Goal: Browse casually: Explore the website without a specific task or goal

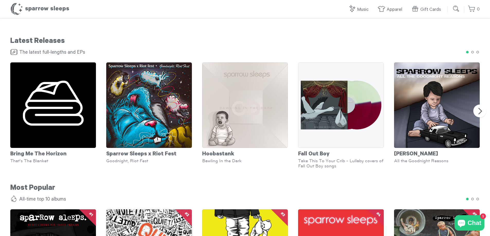
scroll to position [300, 0]
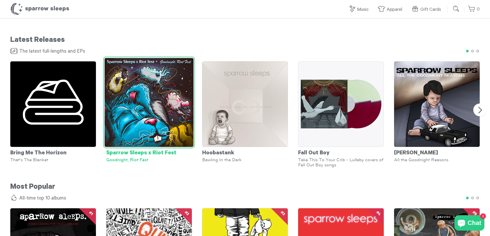
click at [140, 128] on img at bounding box center [148, 102] width 89 height 89
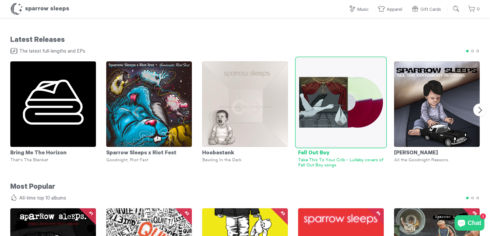
click at [325, 100] on img at bounding box center [340, 102] width 89 height 89
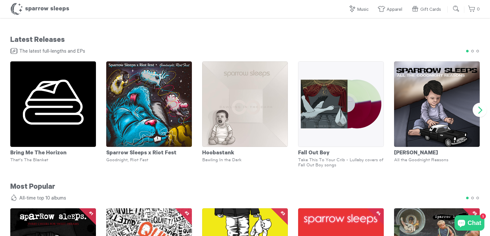
click at [482, 109] on button "Next" at bounding box center [480, 110] width 14 height 14
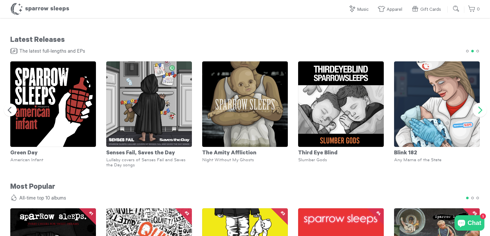
click at [482, 109] on button "Next" at bounding box center [480, 110] width 14 height 14
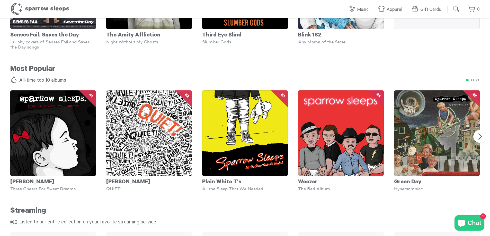
scroll to position [423, 0]
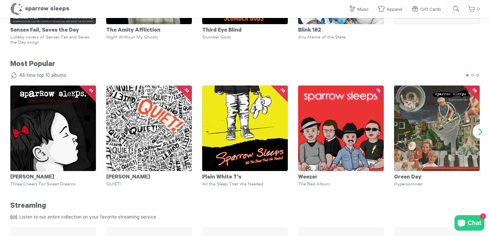
click at [481, 132] on button "Next" at bounding box center [480, 132] width 14 height 14
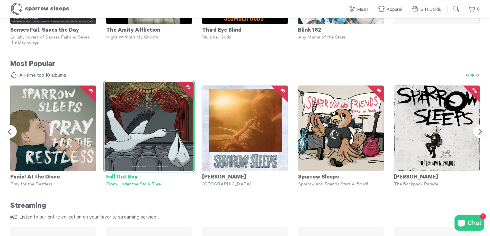
click at [151, 143] on img at bounding box center [148, 126] width 89 height 89
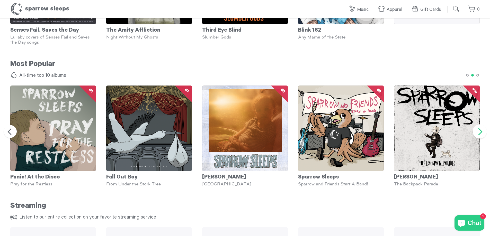
click at [480, 131] on button "Next" at bounding box center [480, 132] width 14 height 14
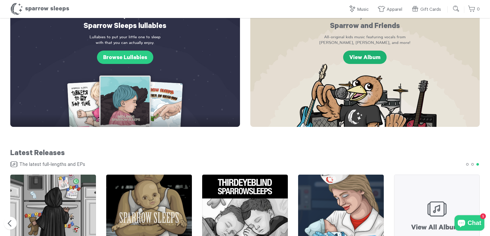
scroll to position [188, 0]
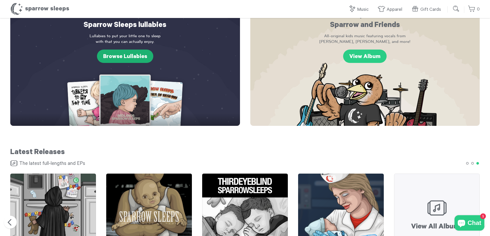
click at [128, 58] on link "Browse Lullabies" at bounding box center [125, 56] width 56 height 13
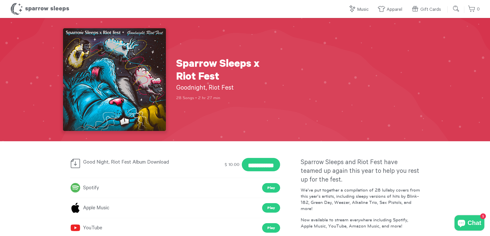
click at [80, 69] on img at bounding box center [114, 79] width 103 height 103
click at [108, 69] on img at bounding box center [114, 79] width 103 height 103
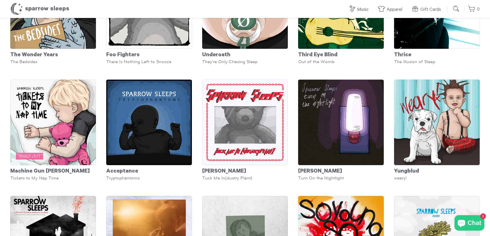
scroll to position [2207, 0]
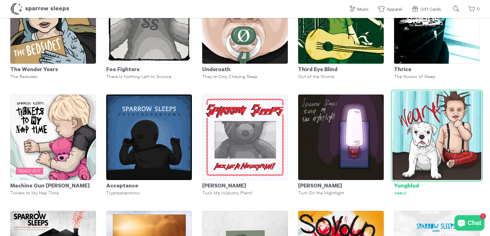
click at [432, 151] on img at bounding box center [436, 135] width 89 height 89
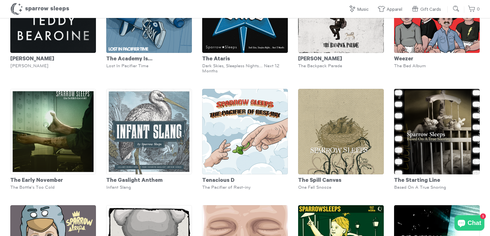
scroll to position [1971, 0]
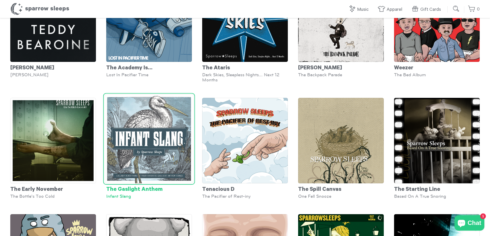
click at [159, 159] on img at bounding box center [148, 139] width 89 height 89
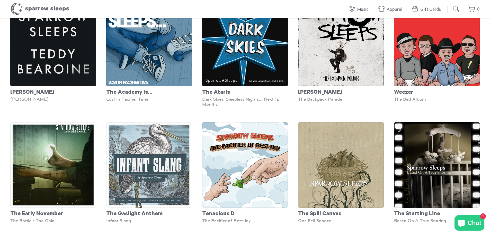
scroll to position [1943, 0]
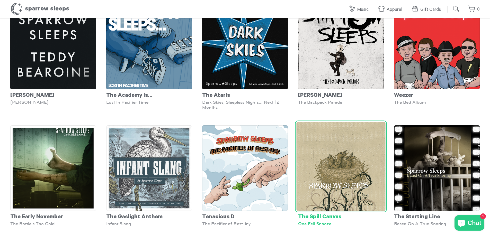
click at [342, 190] on img at bounding box center [340, 166] width 89 height 89
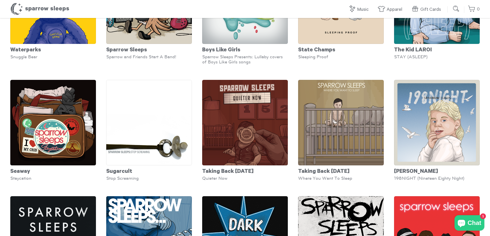
scroll to position [1745, 0]
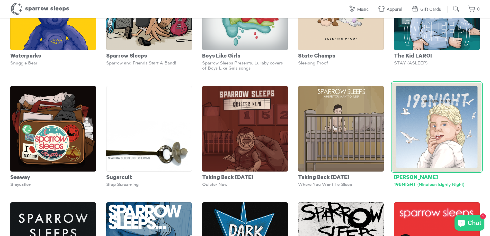
click at [440, 140] on img at bounding box center [436, 127] width 89 height 89
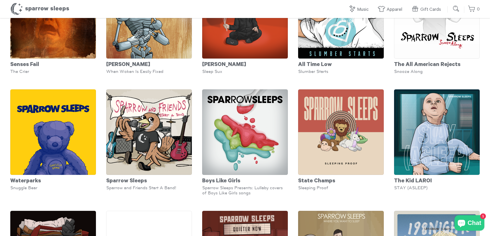
scroll to position [1601, 0]
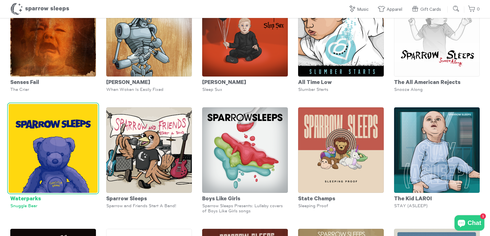
click at [66, 166] on img at bounding box center [52, 148] width 89 height 89
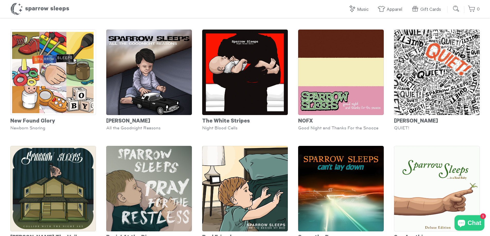
scroll to position [1345, 0]
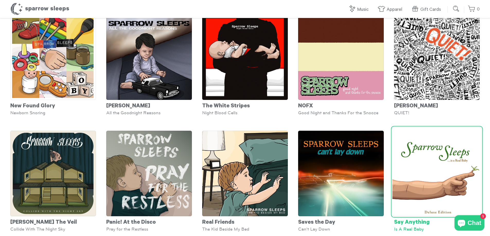
click at [444, 159] on img at bounding box center [436, 172] width 89 height 89
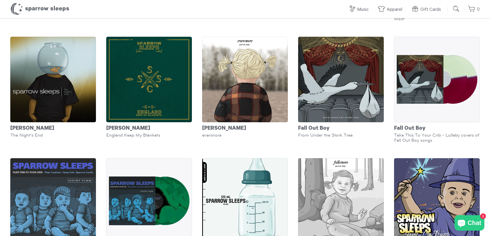
scroll to position [482, 0]
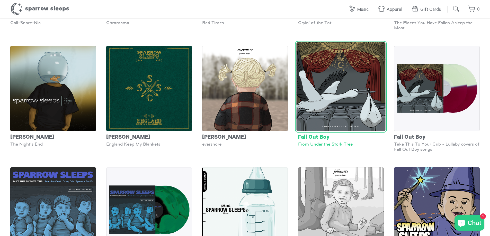
click at [340, 115] on img at bounding box center [340, 86] width 89 height 89
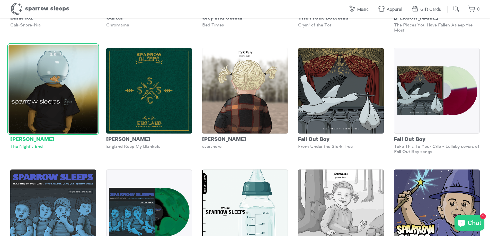
click at [53, 94] on img at bounding box center [52, 89] width 89 height 89
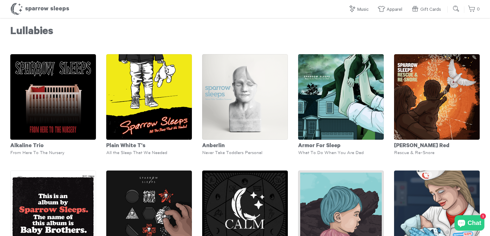
scroll to position [0, 0]
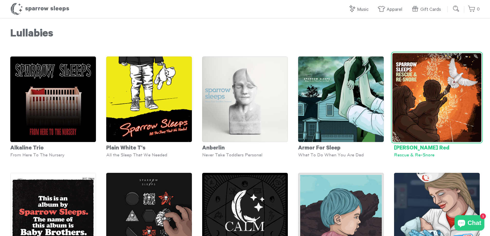
click at [436, 107] on img at bounding box center [436, 97] width 89 height 89
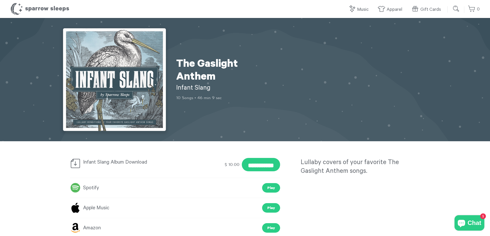
click at [128, 105] on img at bounding box center [114, 79] width 103 height 103
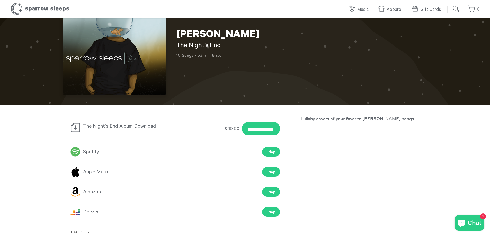
scroll to position [27, 0]
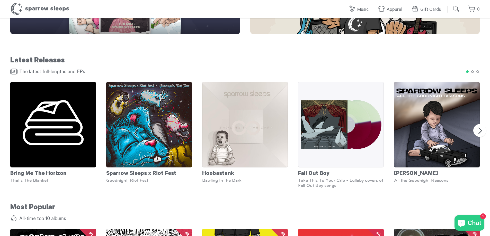
scroll to position [286, 0]
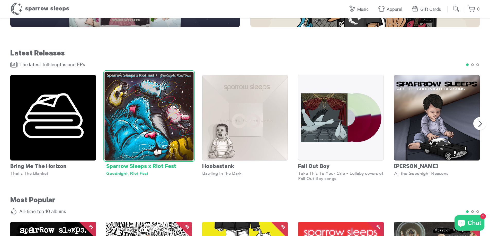
click at [150, 131] on img at bounding box center [148, 116] width 89 height 89
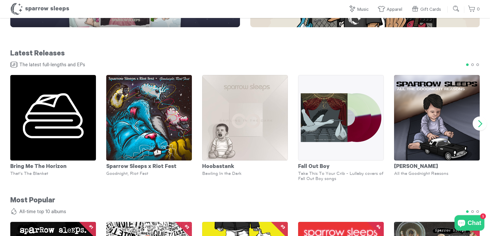
click at [481, 121] on button "Next" at bounding box center [480, 124] width 14 height 14
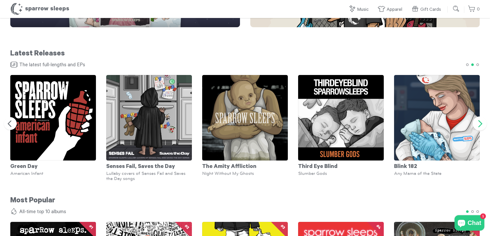
click at [481, 121] on button "Next" at bounding box center [480, 124] width 14 height 14
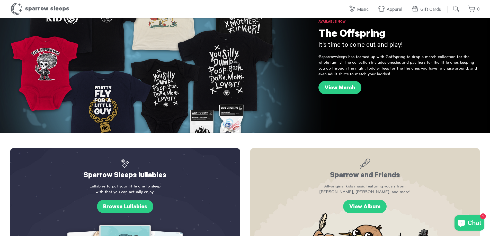
scroll to position [0, 0]
